Goal: Check status: Check status

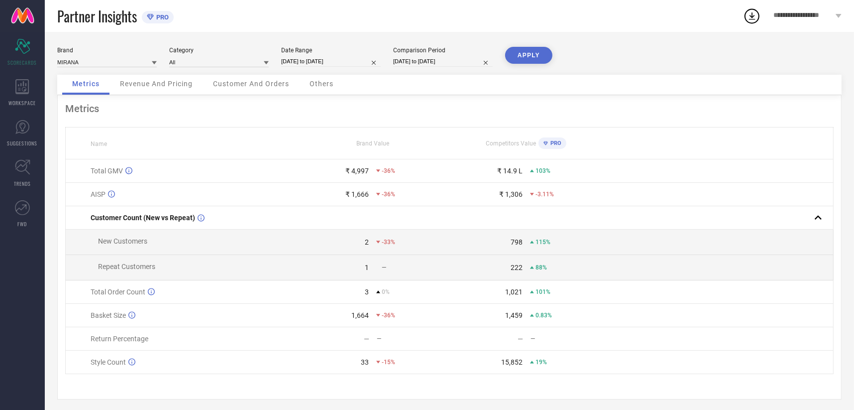
click at [337, 58] on input "[DATE] to [DATE]" at bounding box center [331, 61] width 100 height 10
select select "8"
select select "2025"
select select "9"
select select "2025"
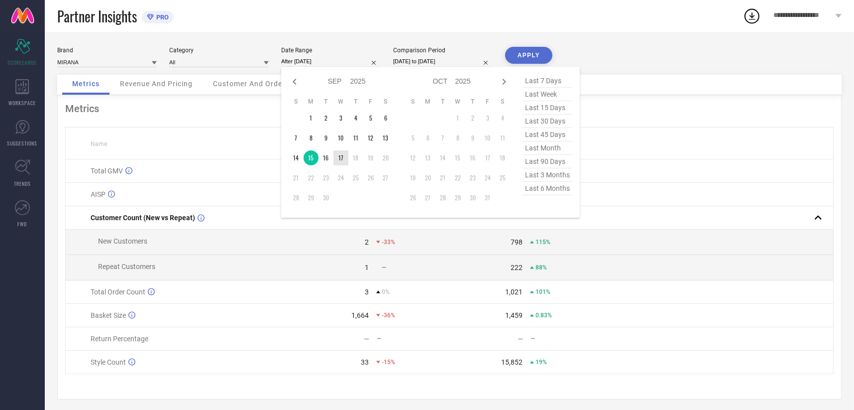
click at [334, 156] on td "17" at bounding box center [340, 157] width 15 height 15
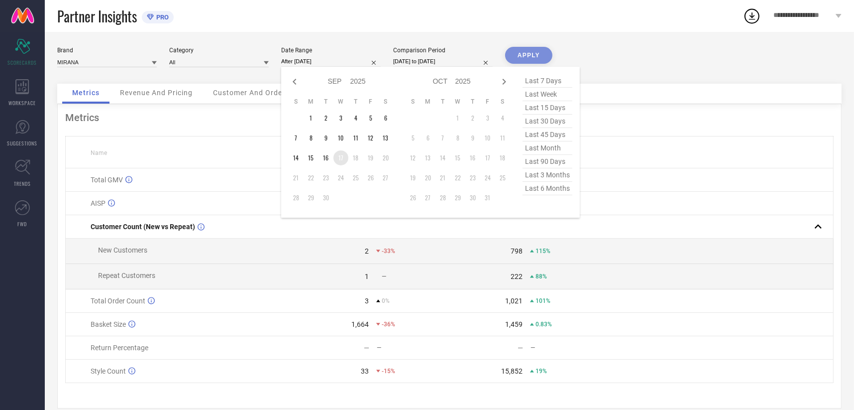
type input "[DATE] to [DATE]"
drag, startPoint x: 334, startPoint y: 156, endPoint x: 336, endPoint y: 150, distance: 6.8
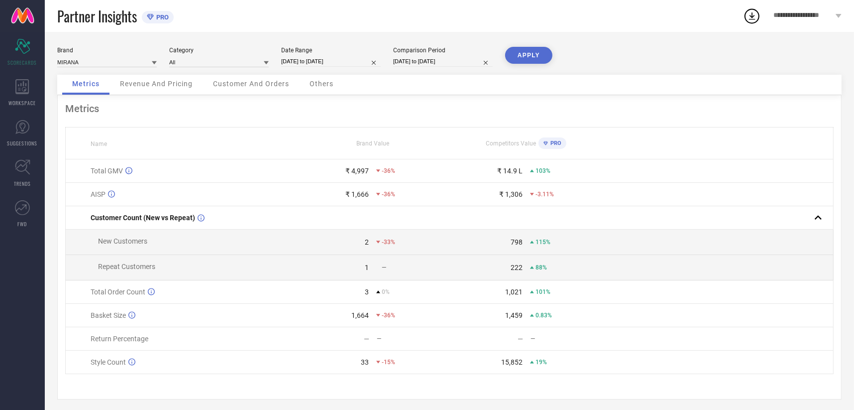
select select "8"
select select "2024"
select select "9"
select select "2024"
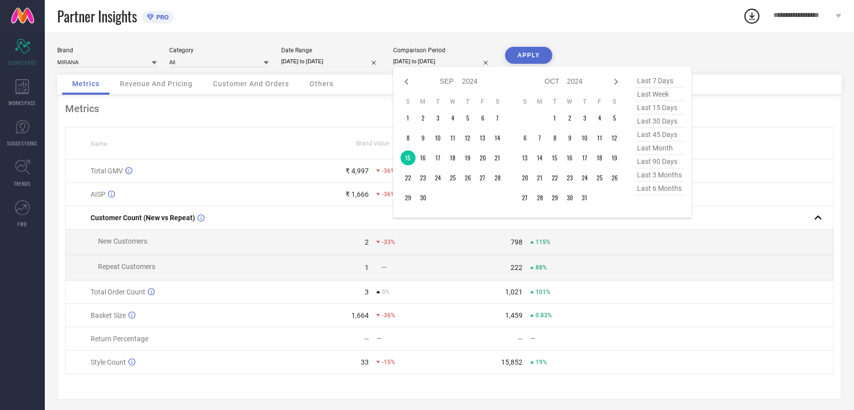
click at [416, 63] on input "[DATE] to [DATE]" at bounding box center [443, 61] width 100 height 10
click at [435, 158] on td "17" at bounding box center [438, 157] width 15 height 15
type input "[DATE] to [DATE]"
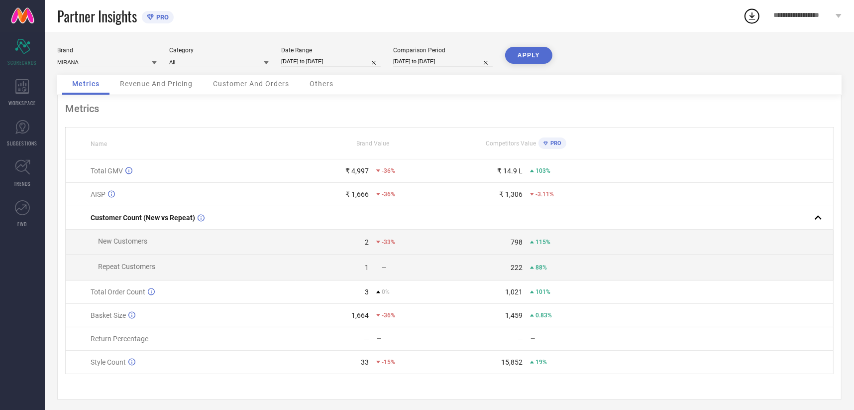
click at [525, 56] on button "APPLY" at bounding box center [528, 55] width 47 height 17
